Goal: Task Accomplishment & Management: Use online tool/utility

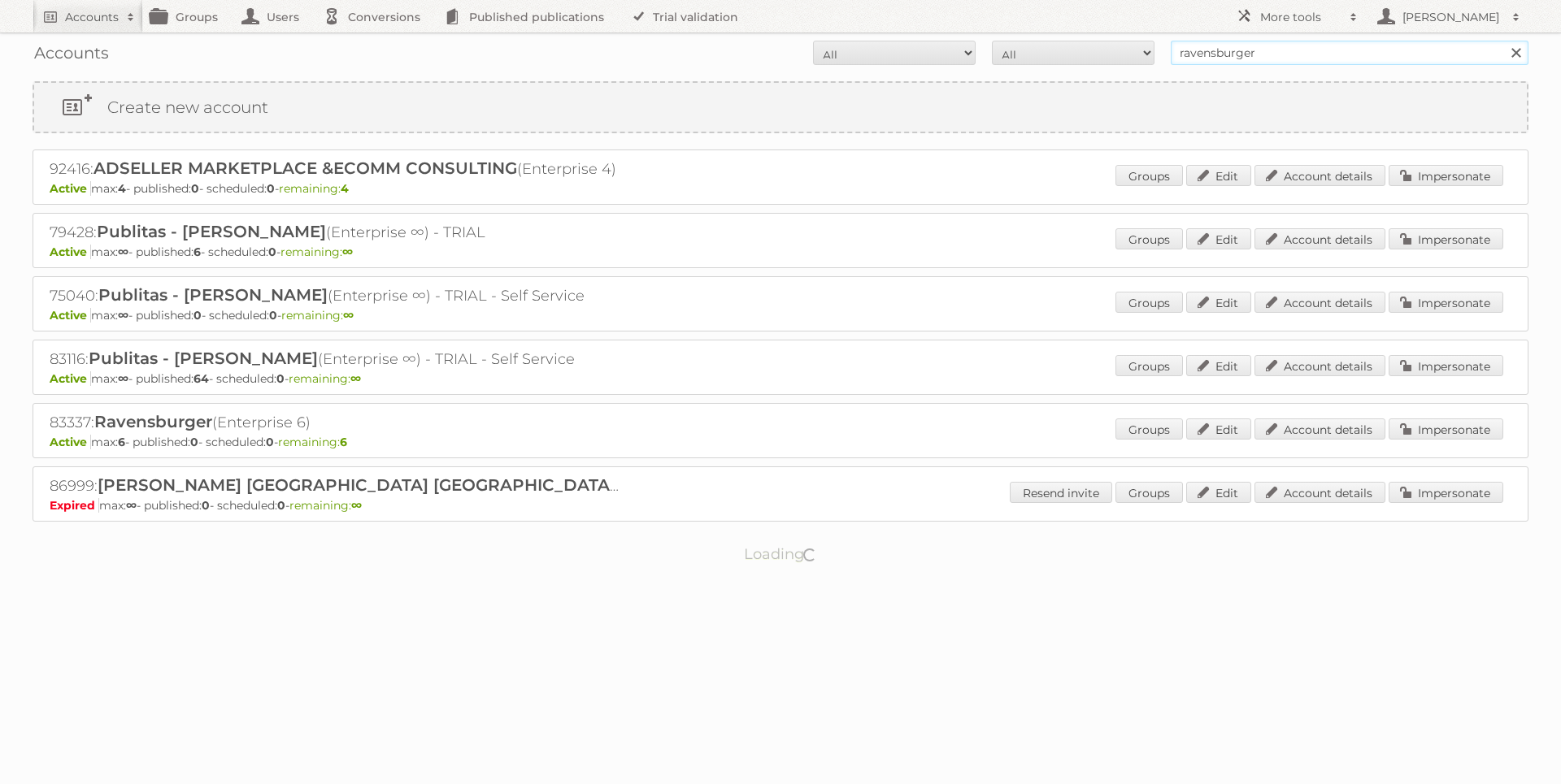
click at [1373, 49] on input "ravensburger" at bounding box center [1349, 53] width 358 height 25
paste input "SOFTSWISS"
type input "SOFTSWISS"
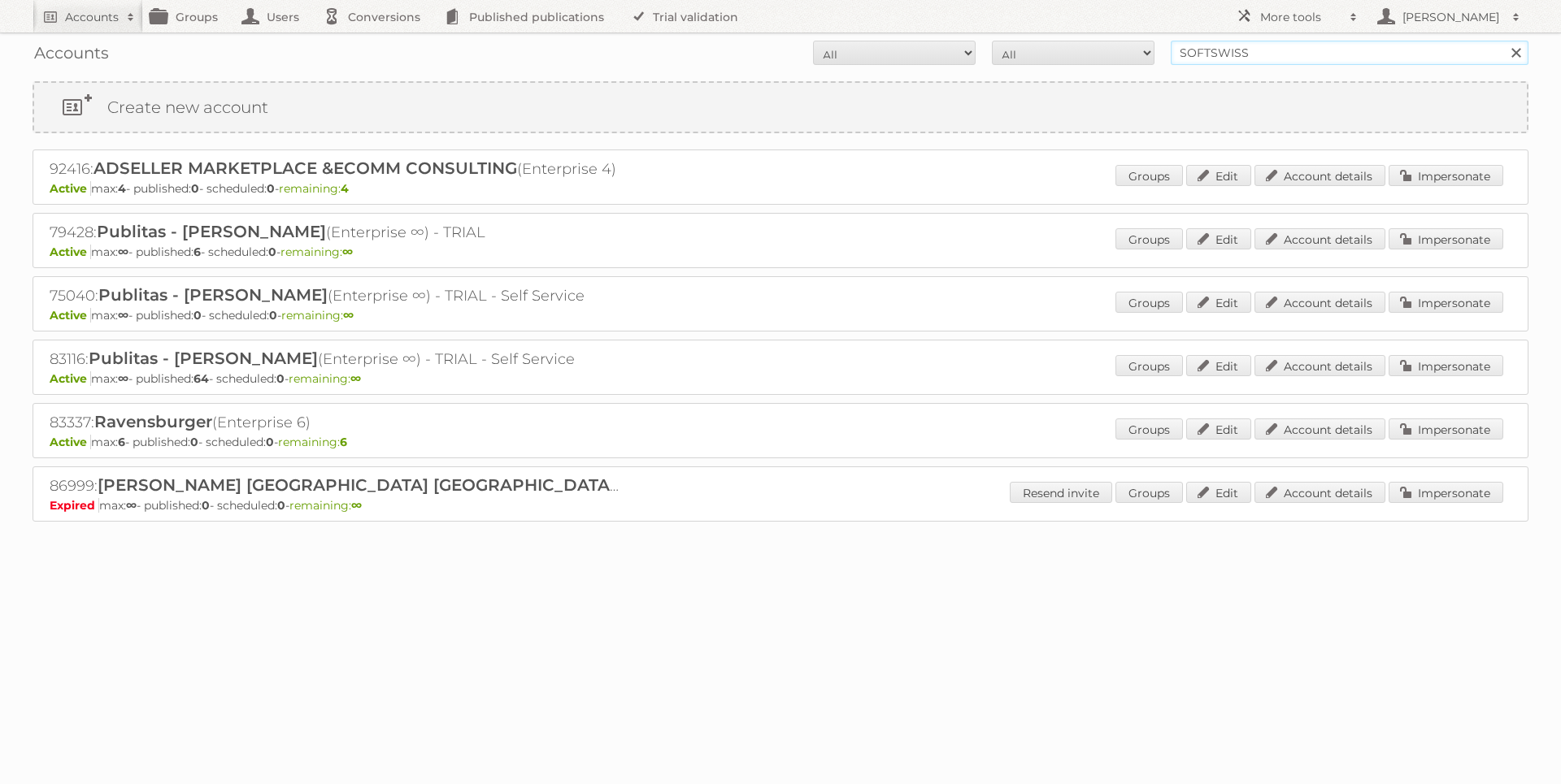
click at [1503, 41] on input "Search" at bounding box center [1515, 53] width 25 height 25
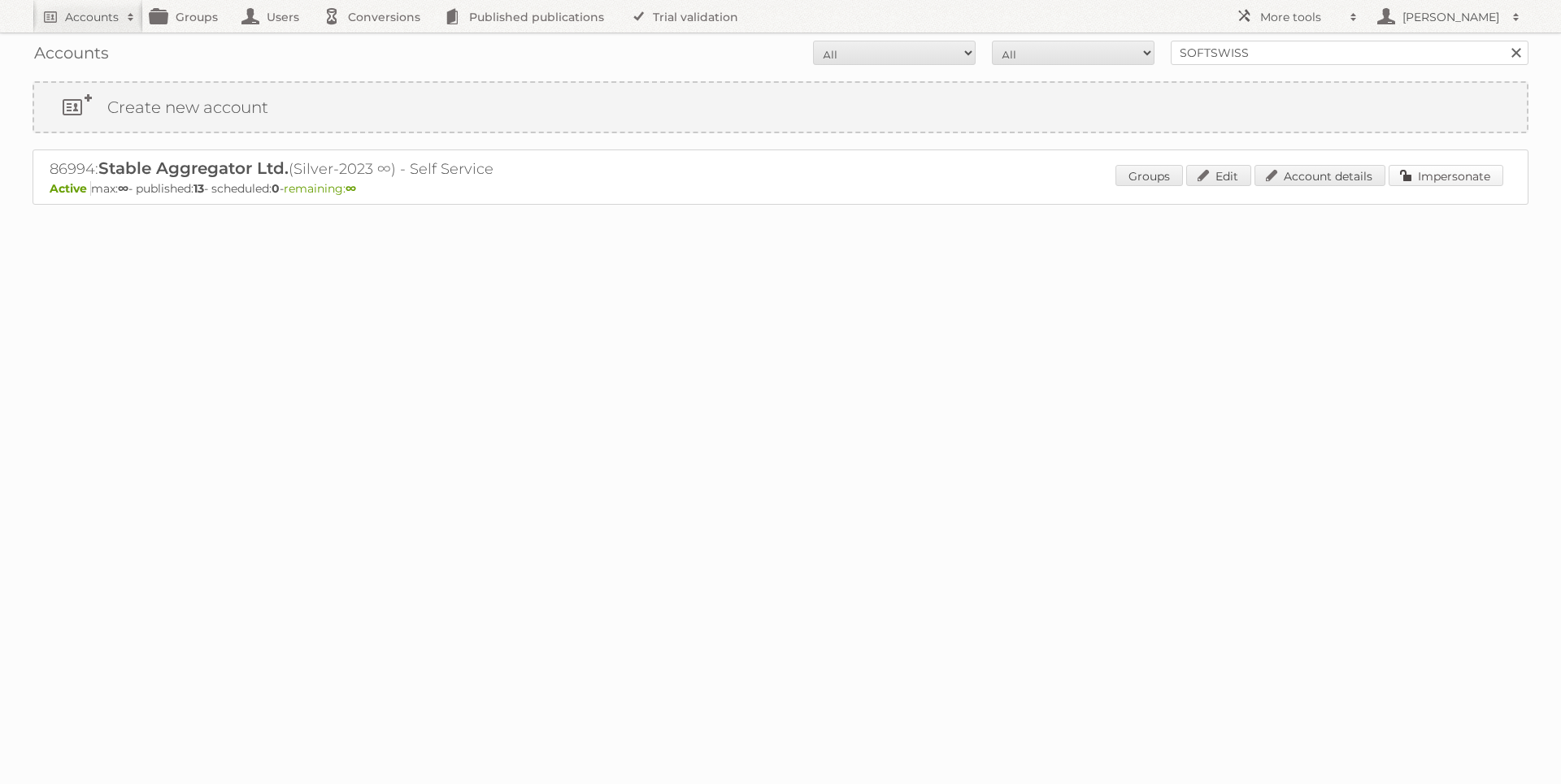
drag, startPoint x: 1429, startPoint y: 195, endPoint x: 1436, endPoint y: 179, distance: 17.5
click at [1429, 195] on div "86994: Stable Aggregator Ltd. (Silver-2023 ∞) - Self Service Active max: ∞ - pu…" at bounding box center [780, 178] width 1496 height 56
click at [1437, 178] on link "Impersonate" at bounding box center [1446, 176] width 115 height 21
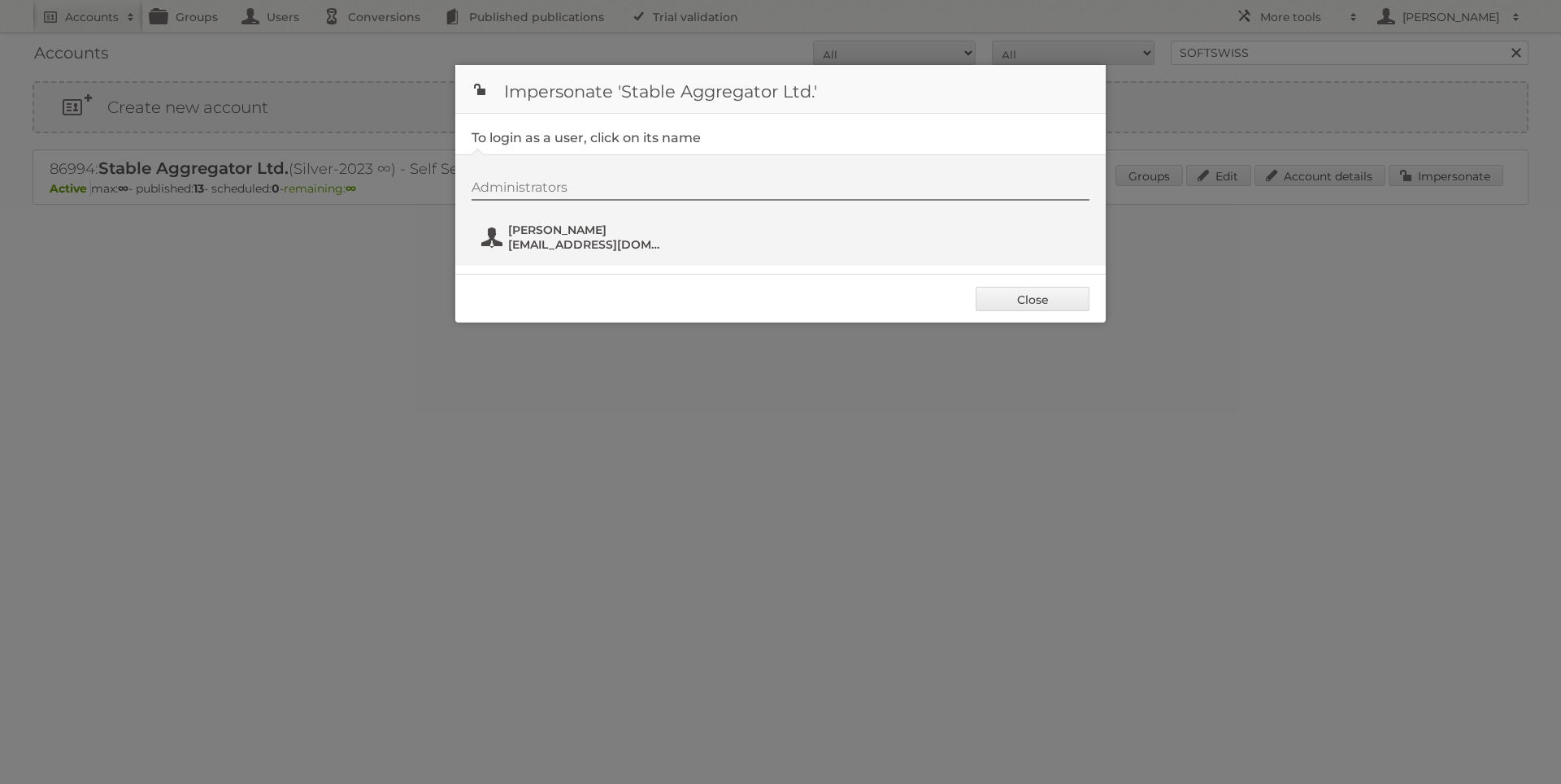
click at [540, 232] on span "Pavel Kaplunov" at bounding box center [587, 230] width 158 height 15
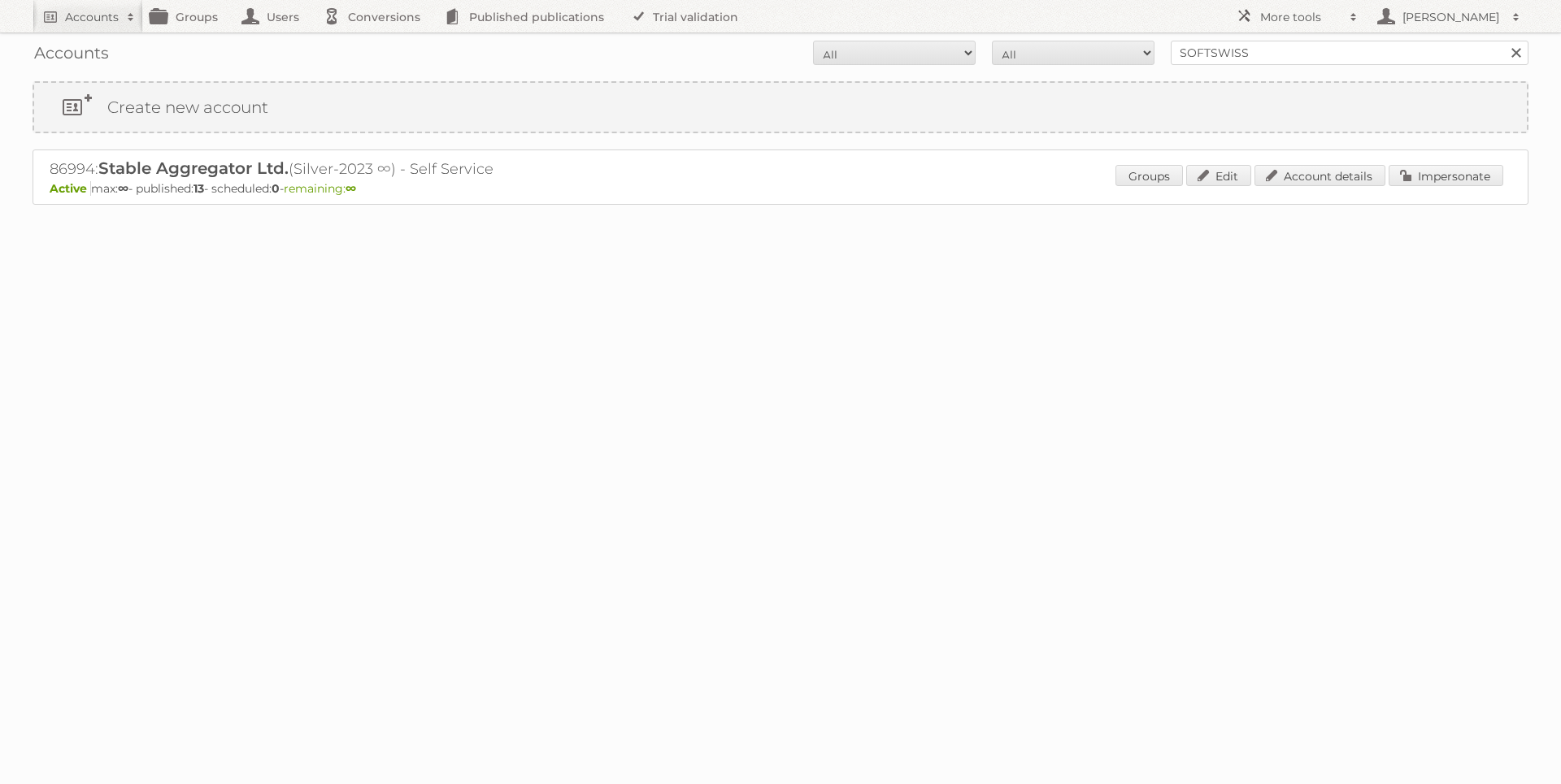
click at [299, 167] on h2 "86994: Stable Aggregator Ltd. (Silver-2023 ∞) - Self Service" at bounding box center [334, 169] width 569 height 21
click at [1427, 178] on link "Impersonate" at bounding box center [1446, 176] width 115 height 21
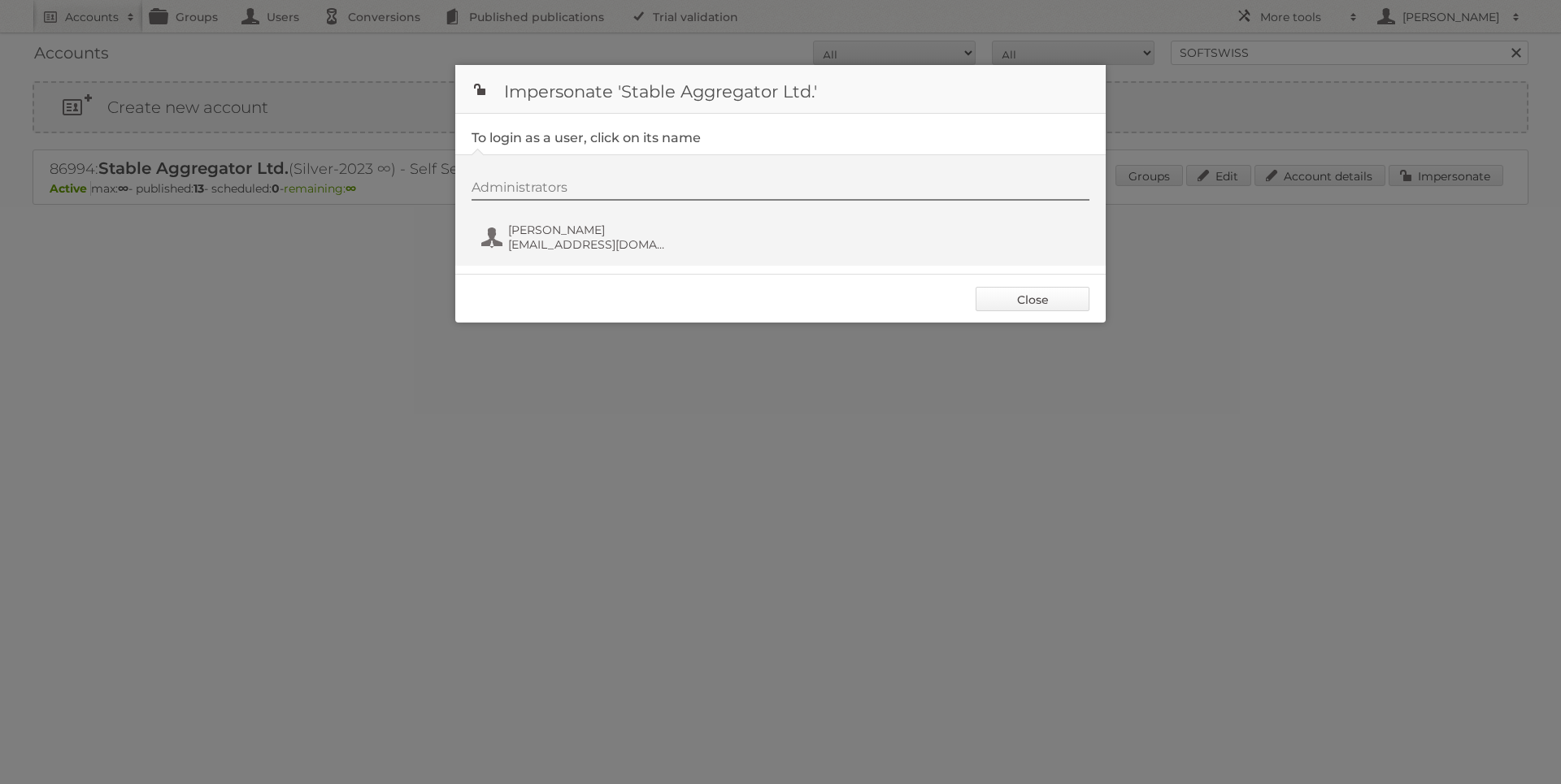
click at [1036, 290] on link "Close" at bounding box center [1032, 300] width 114 height 25
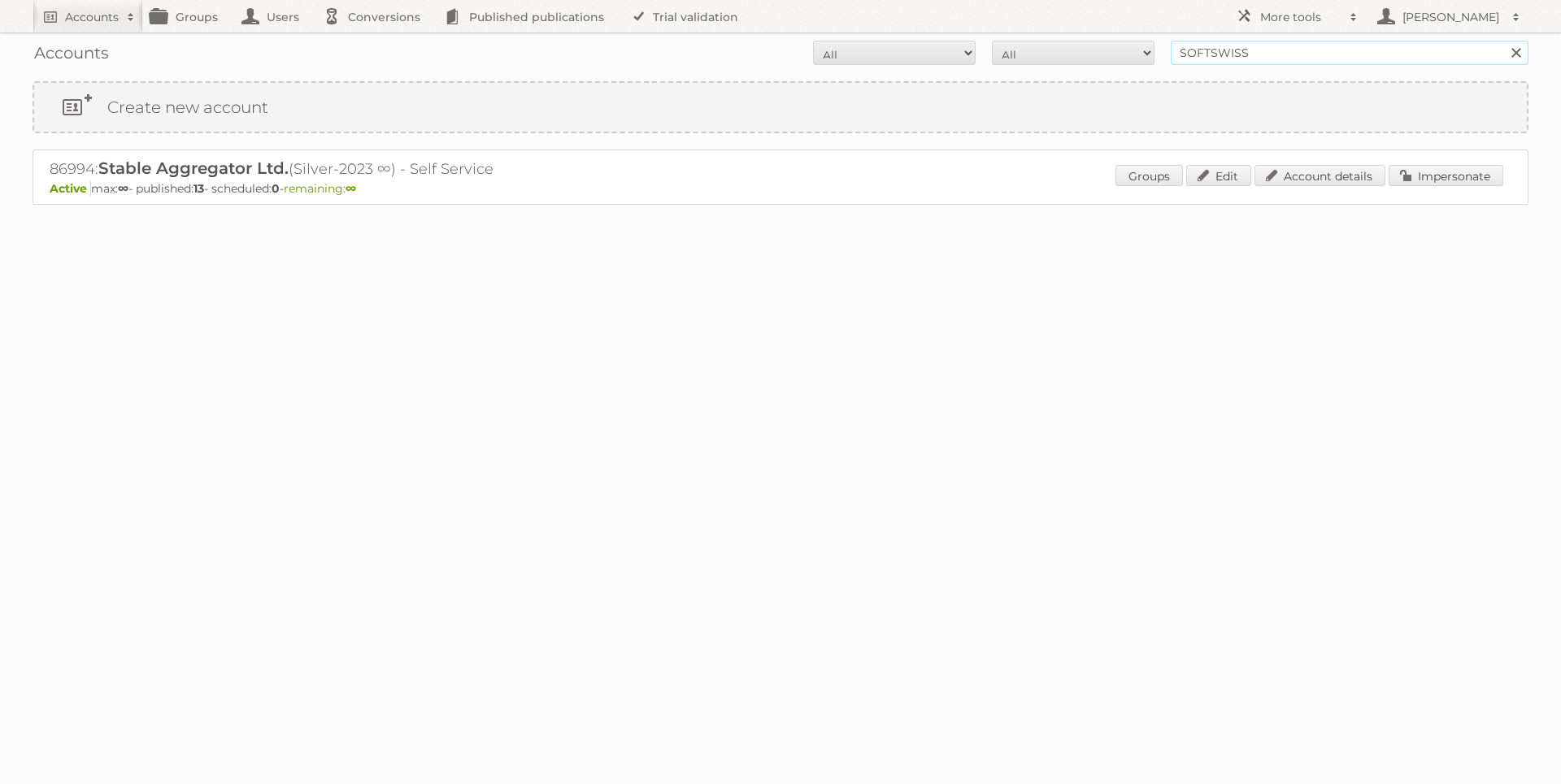
click at [1354, 58] on input "SOFTSWISS" at bounding box center [1349, 53] width 358 height 25
type input "[PERSON_NAME]"
click at [1503, 41] on input "Search" at bounding box center [1515, 53] width 25 height 25
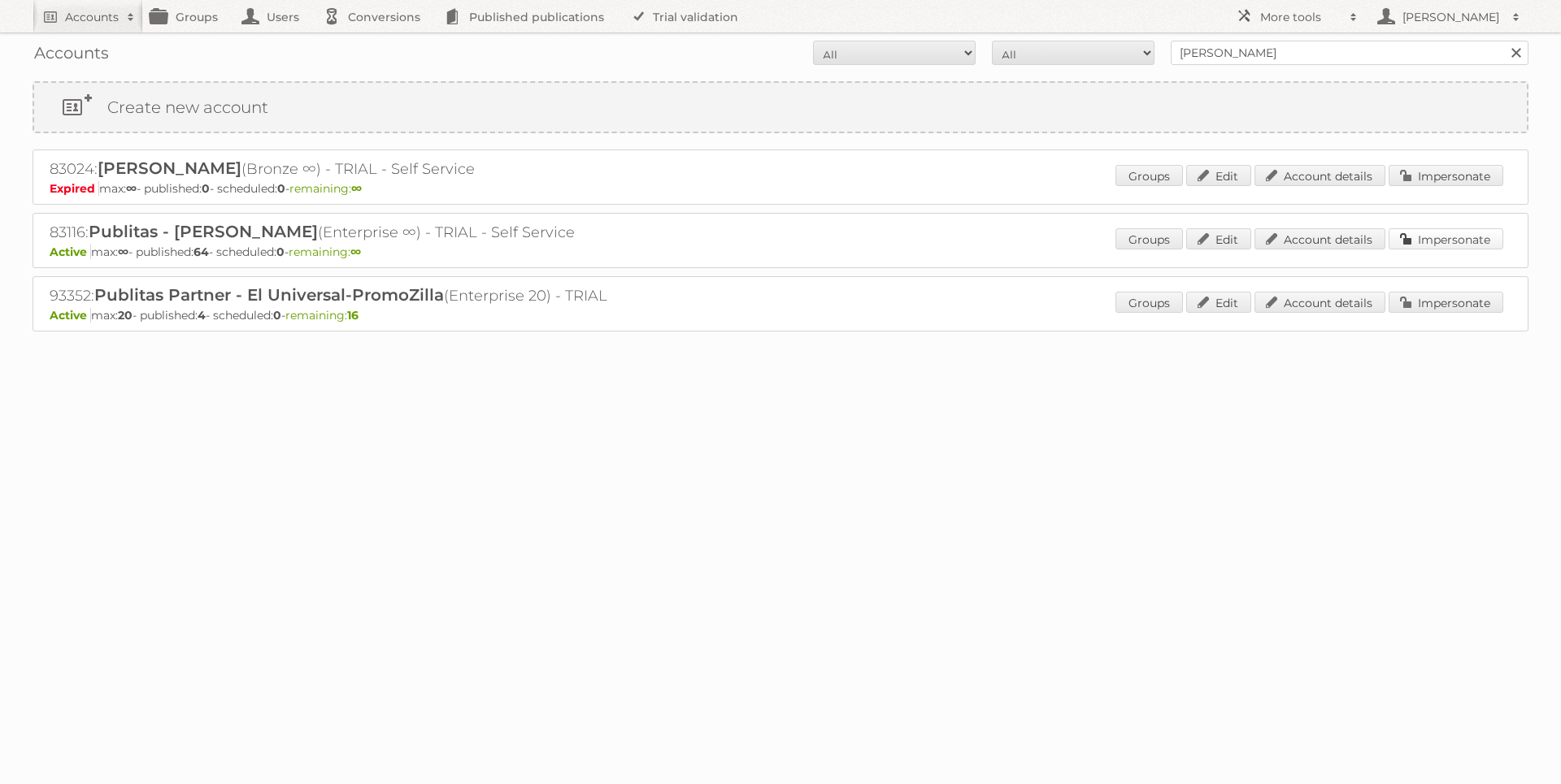
click at [1423, 242] on link "Impersonate" at bounding box center [1446, 239] width 115 height 21
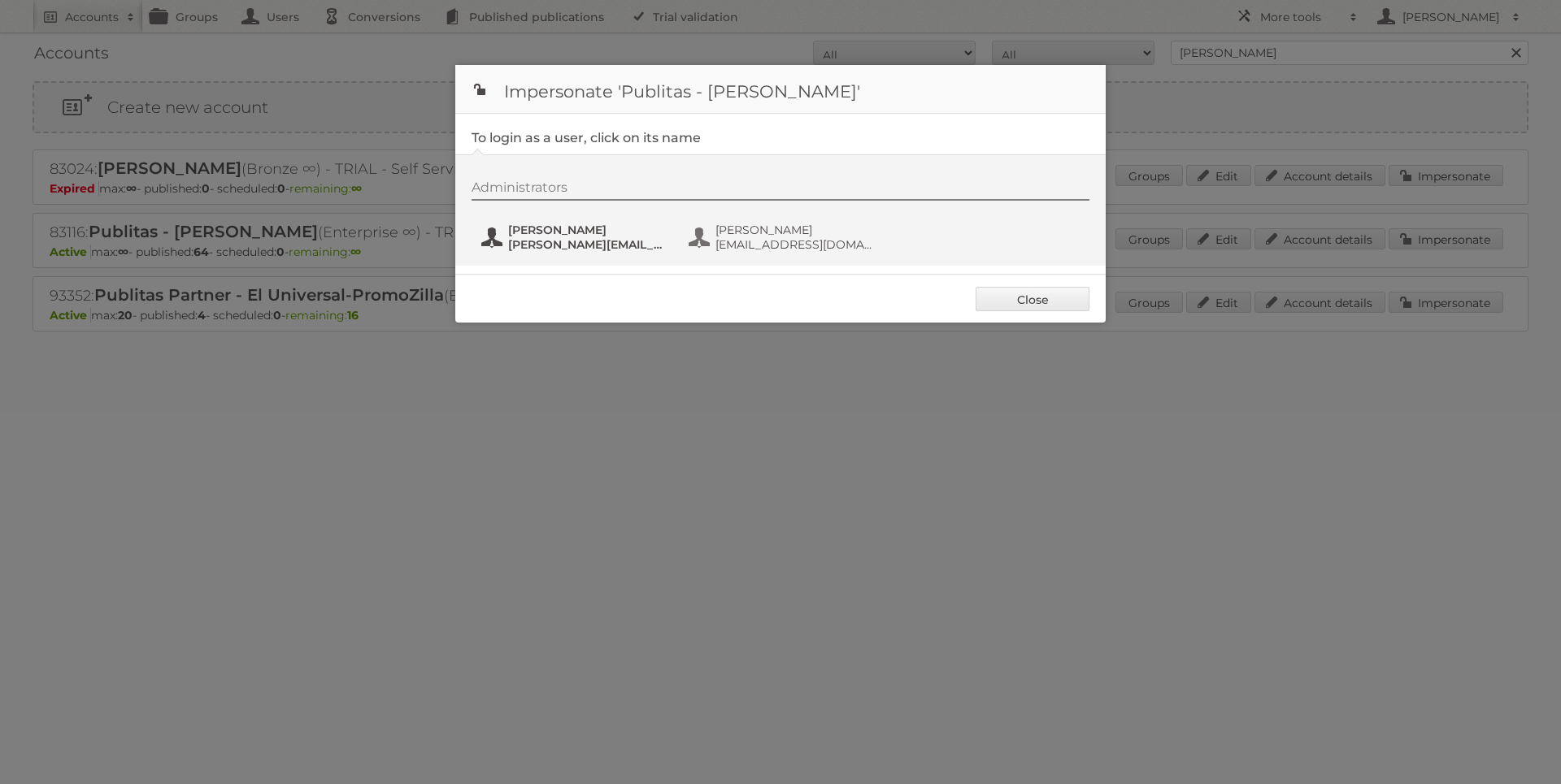
click at [548, 232] on span "[PERSON_NAME]" at bounding box center [587, 230] width 158 height 15
